Goal: Find specific page/section: Find specific page/section

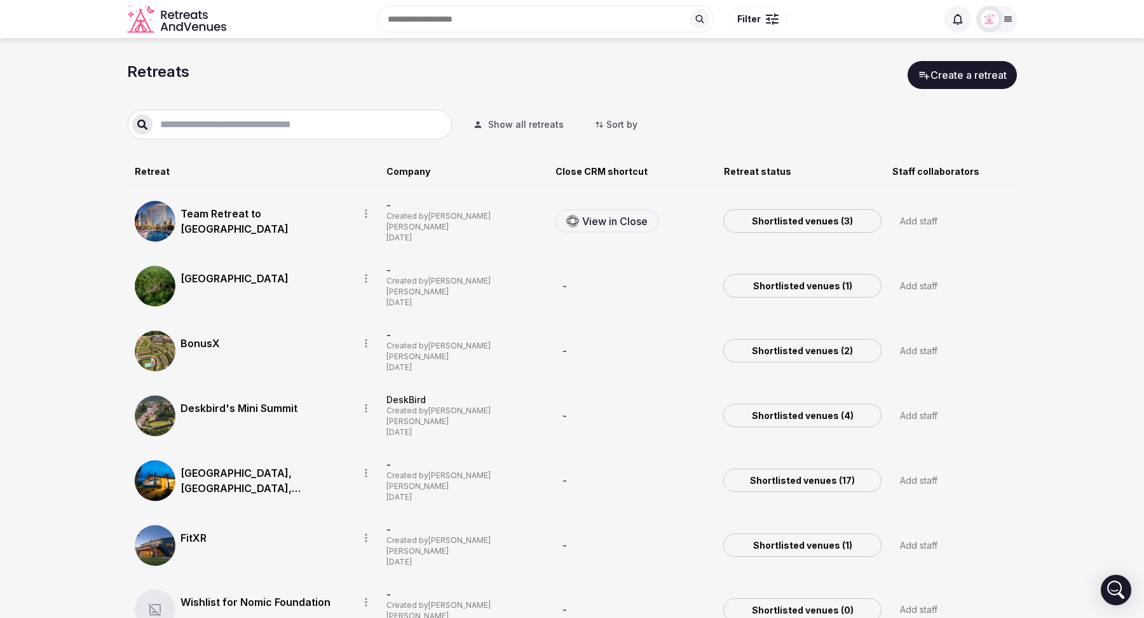
click at [914, 220] on div "Add staff" at bounding box center [918, 220] width 37 height 15
type input "*"
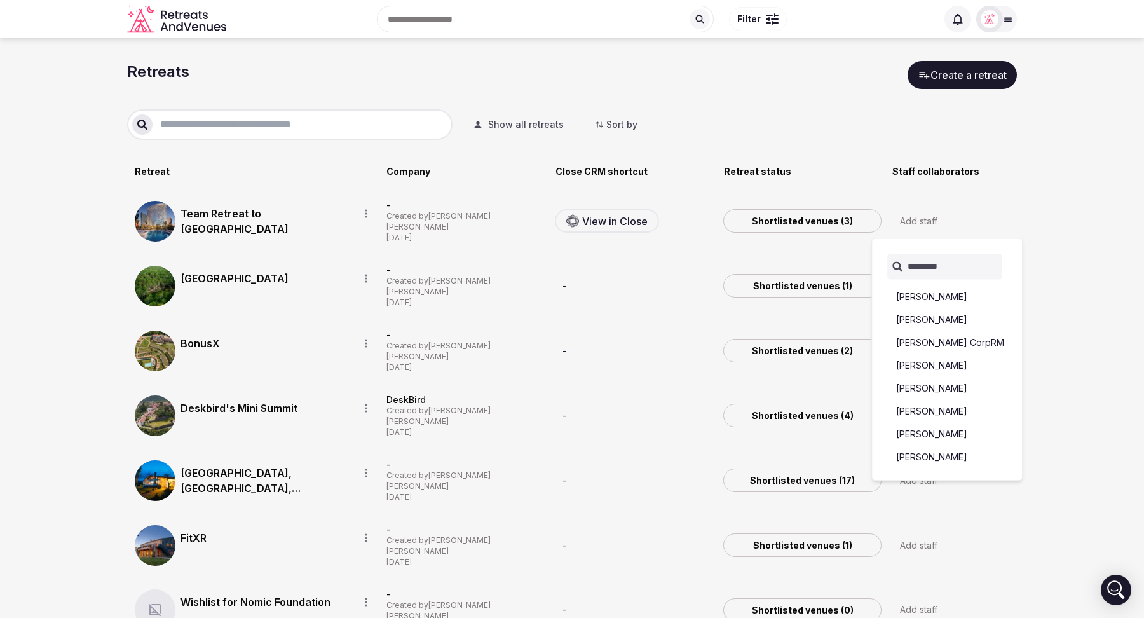
click at [1072, 179] on section "Retreats Create a retreat Show all retreats Sort by Retreat Company Close CRM s…" at bounding box center [572, 568] width 1144 height 1061
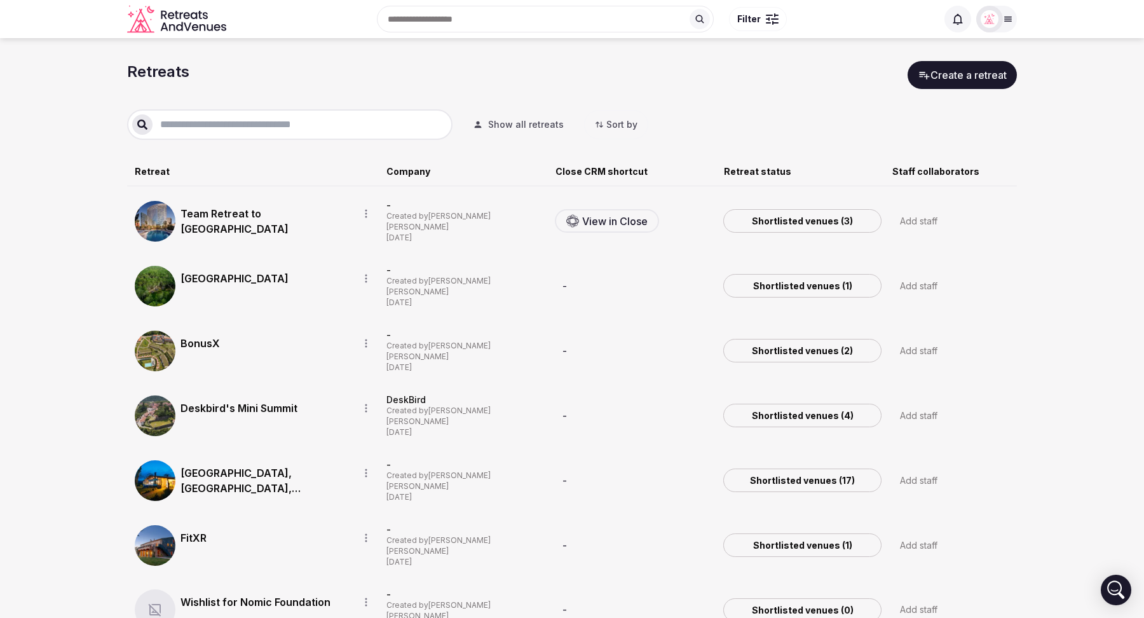
click at [520, 112] on button "Show all retreats" at bounding box center [518, 125] width 111 height 28
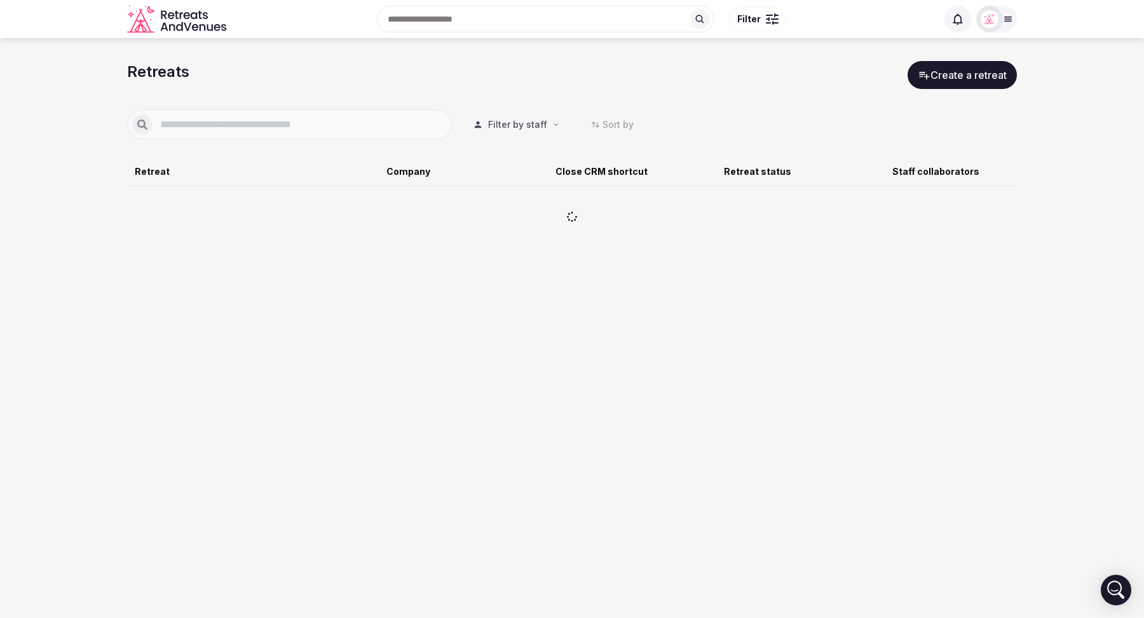
click at [551, 130] on button "Filter by staff" at bounding box center [516, 125] width 107 height 28
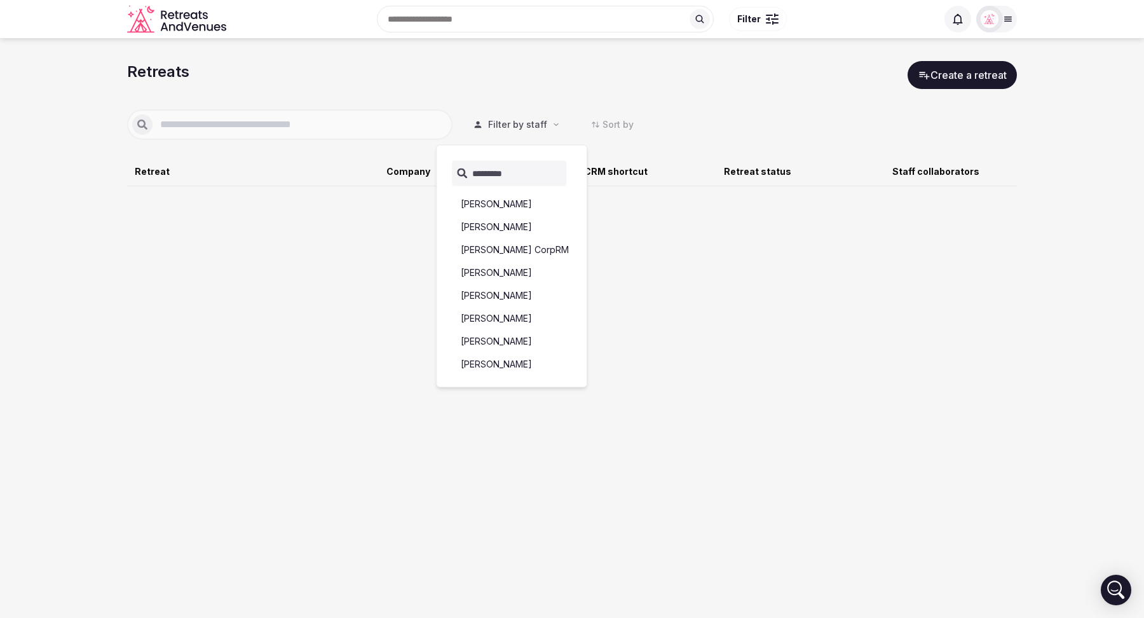
click at [562, 78] on div "Retreats Create a retreat" at bounding box center [572, 75] width 890 height 28
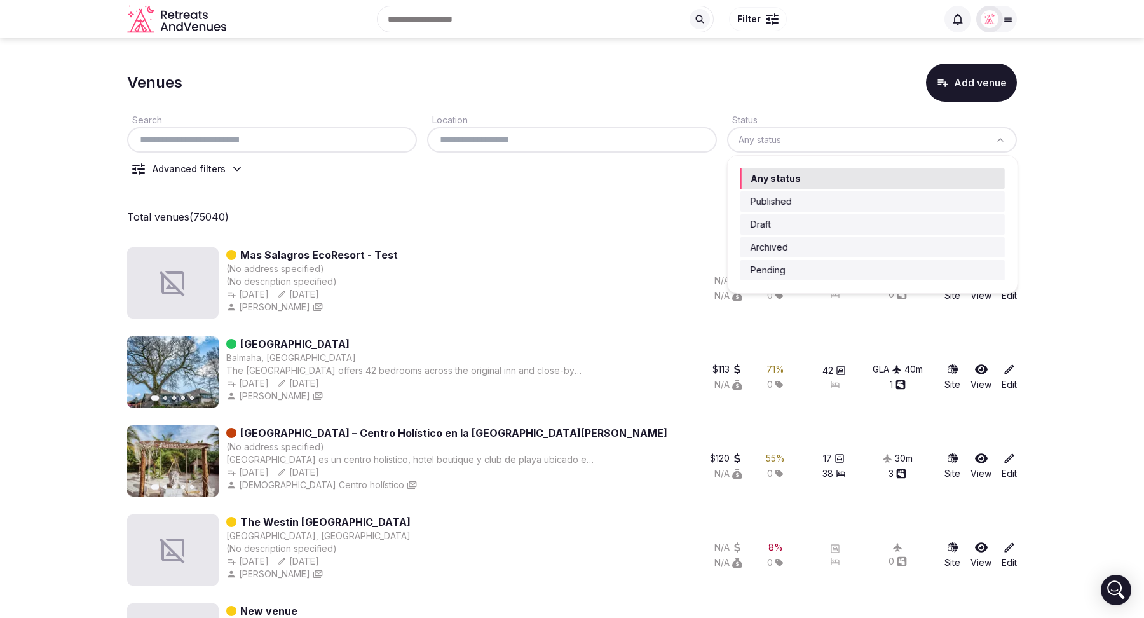
click at [785, 145] on html "Recent searches [GEOGRAPHIC_DATA], [GEOGRAPHIC_DATA] [GEOGRAPHIC_DATA], [GEOGRA…" at bounding box center [572, 309] width 1144 height 618
click at [679, 78] on html "Recent searches [GEOGRAPHIC_DATA], [GEOGRAPHIC_DATA] [GEOGRAPHIC_DATA], [GEOGRA…" at bounding box center [572, 309] width 1144 height 618
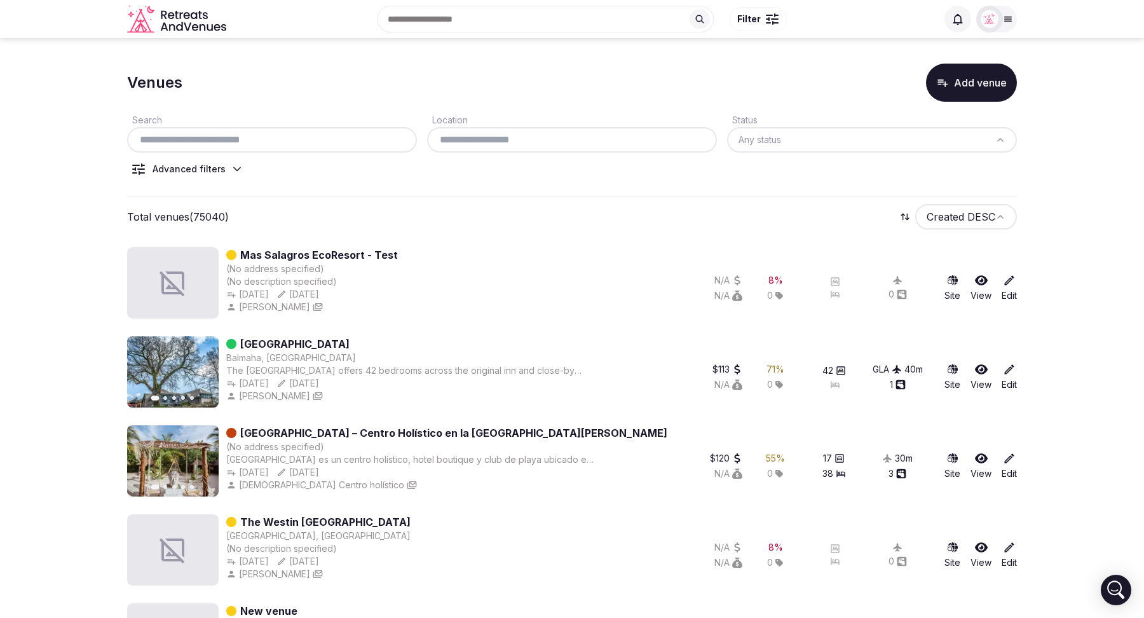
click at [592, 143] on input "text" at bounding box center [572, 139] width 280 height 15
click at [578, 95] on div "Venues Add venue" at bounding box center [572, 83] width 890 height 38
click at [238, 170] on icon at bounding box center [237, 169] width 13 height 13
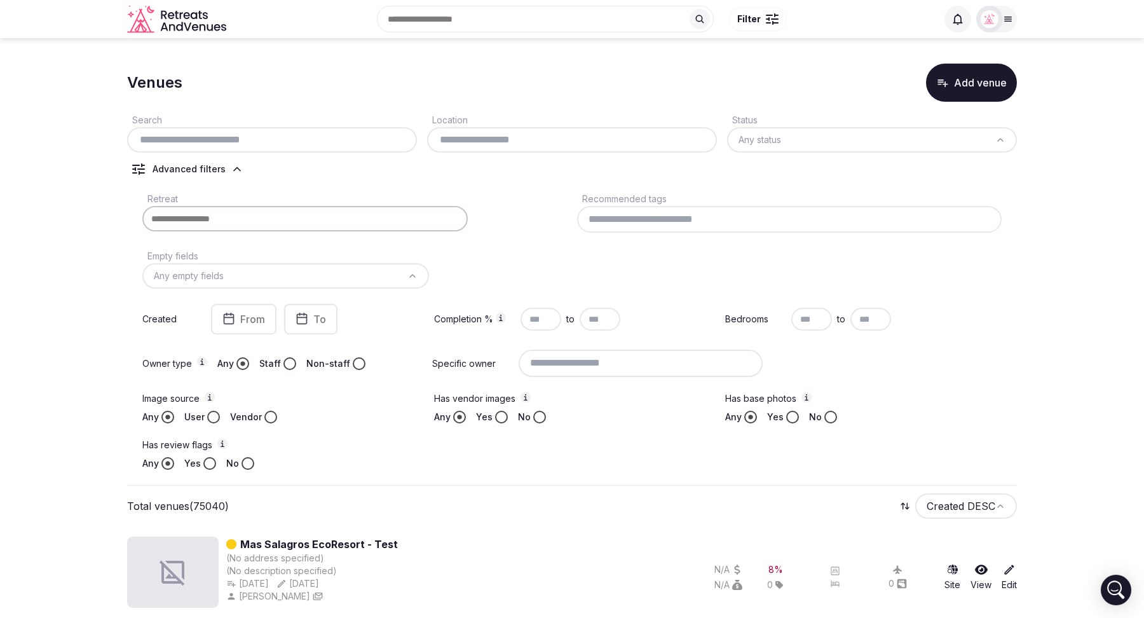
click at [238, 170] on icon at bounding box center [237, 169] width 13 height 13
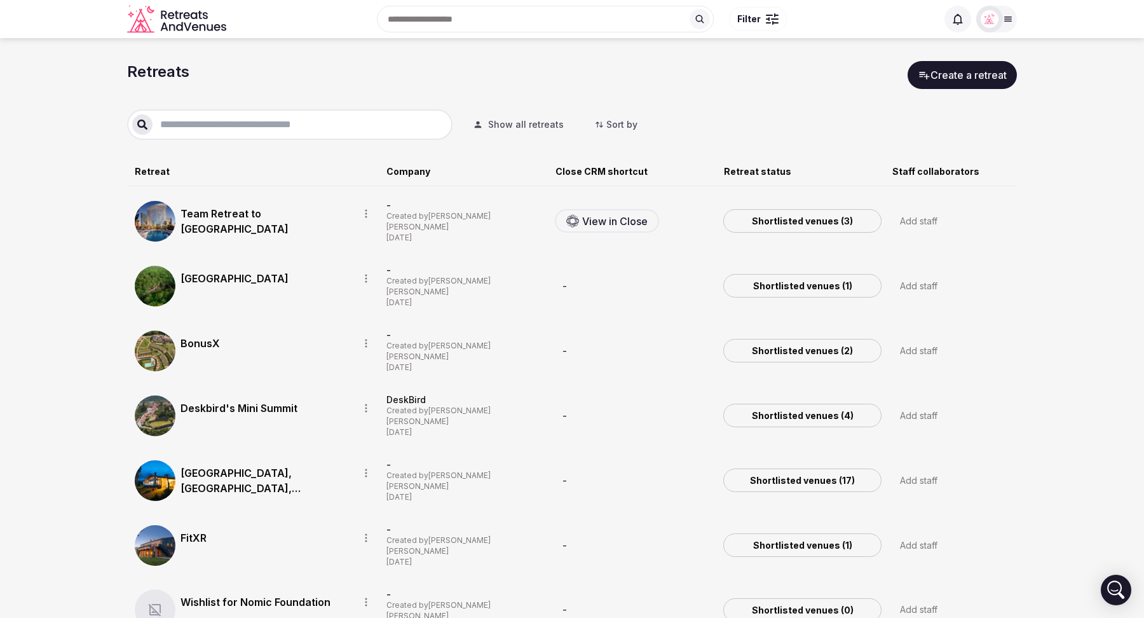
click at [279, 126] on input "text" at bounding box center [299, 124] width 295 height 15
click at [370, 208] on icon "button" at bounding box center [366, 213] width 10 height 10
